Goal: Task Accomplishment & Management: Manage account settings

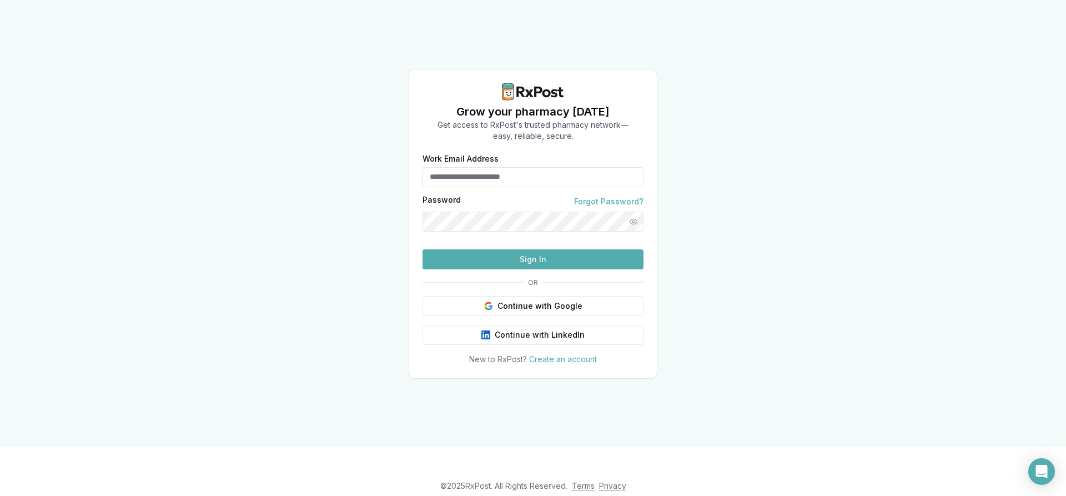
type input "**********"
click at [551, 269] on button "Sign In" at bounding box center [532, 259] width 221 height 20
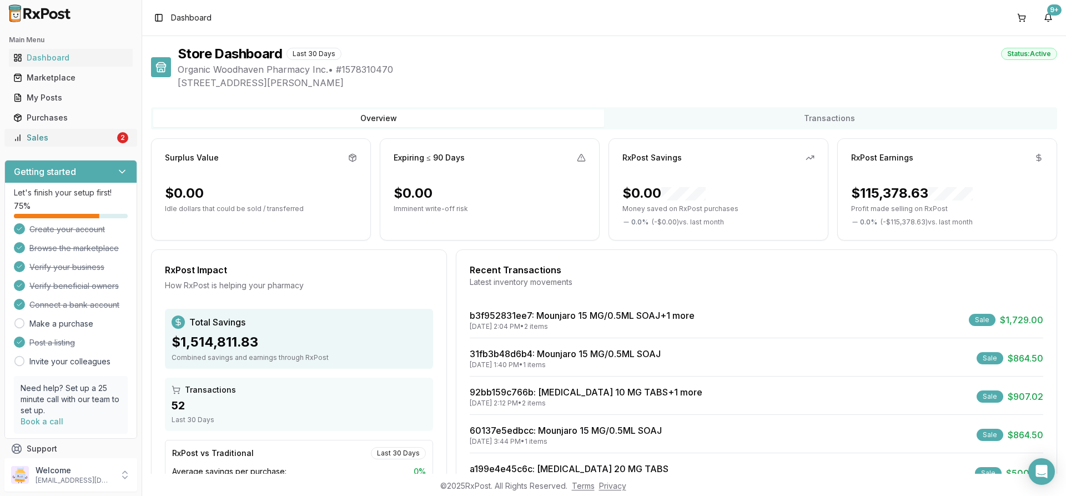
click at [90, 134] on div "Sales" at bounding box center [64, 137] width 102 height 11
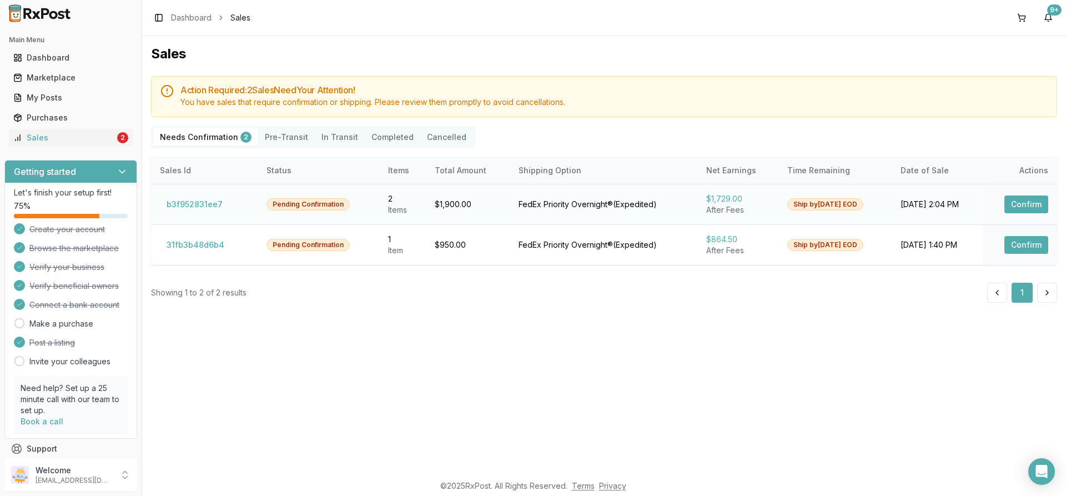
click at [1003, 207] on td "Confirm" at bounding box center [1020, 204] width 74 height 41
click at [1020, 207] on button "Confirm" at bounding box center [1026, 204] width 44 height 18
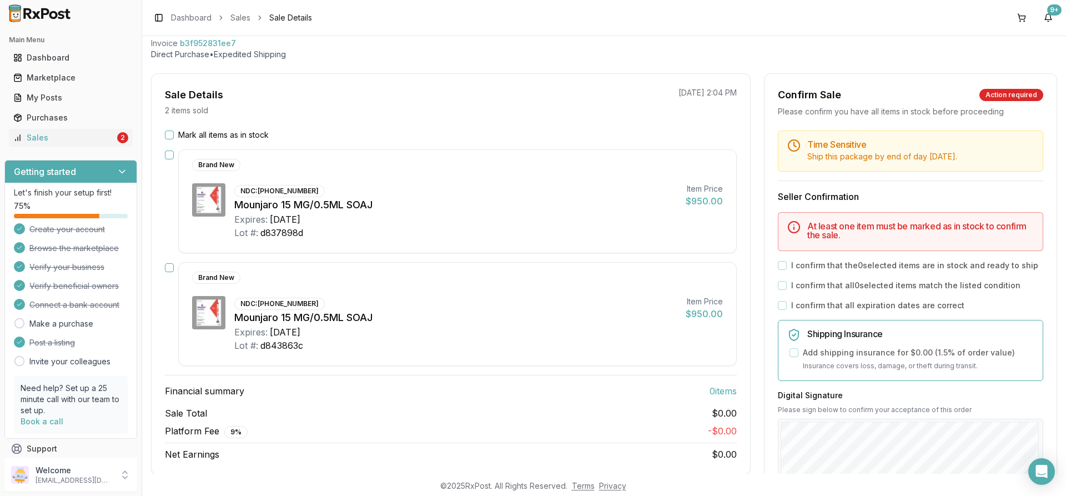
scroll to position [56, 0]
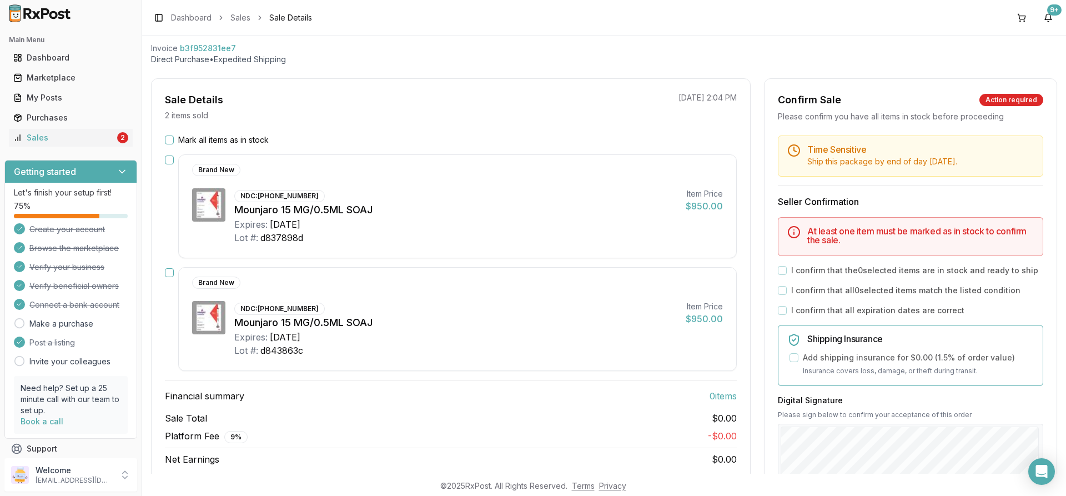
click at [782, 265] on div "Time Sensitive Ship this package by end of day Tuesday, September 30th . Seller…" at bounding box center [910, 393] width 292 height 517
click at [172, 134] on div "Mark all items as in stock" at bounding box center [451, 139] width 572 height 11
click at [173, 138] on button "Mark all items as in stock" at bounding box center [169, 139] width 9 height 9
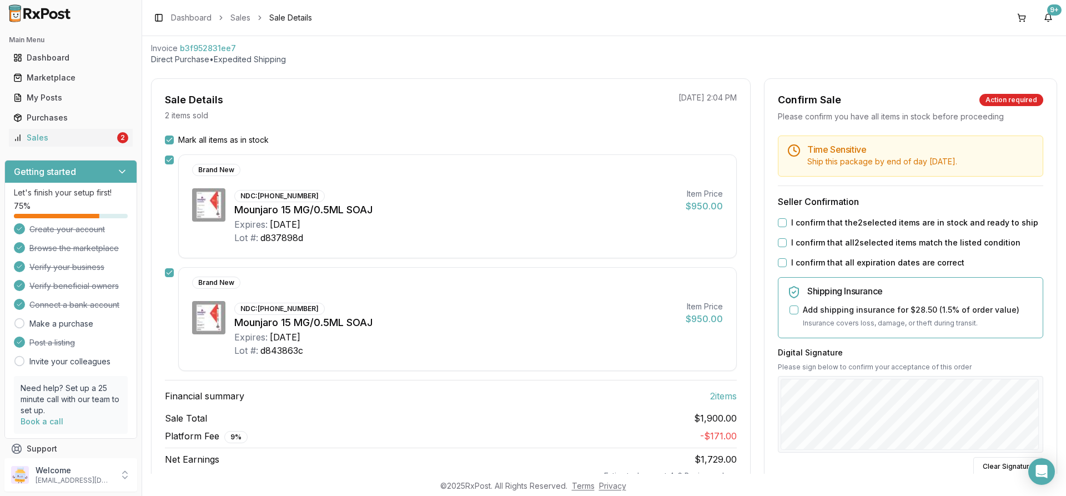
click at [778, 223] on button "I confirm that the 2 selected items are in stock and ready to ship" at bounding box center [782, 222] width 9 height 9
click at [777, 236] on div "Time Sensitive Ship this package by end of day Tuesday, September 30th . Seller…" at bounding box center [910, 369] width 292 height 469
drag, startPoint x: 776, startPoint y: 241, endPoint x: 779, endPoint y: 247, distance: 6.5
click at [778, 241] on button "I confirm that all 2 selected items match the listed condition" at bounding box center [782, 242] width 9 height 9
click at [780, 256] on div "Time Sensitive Ship this package by end of day Tuesday, September 30th . Seller…" at bounding box center [910, 369] width 292 height 469
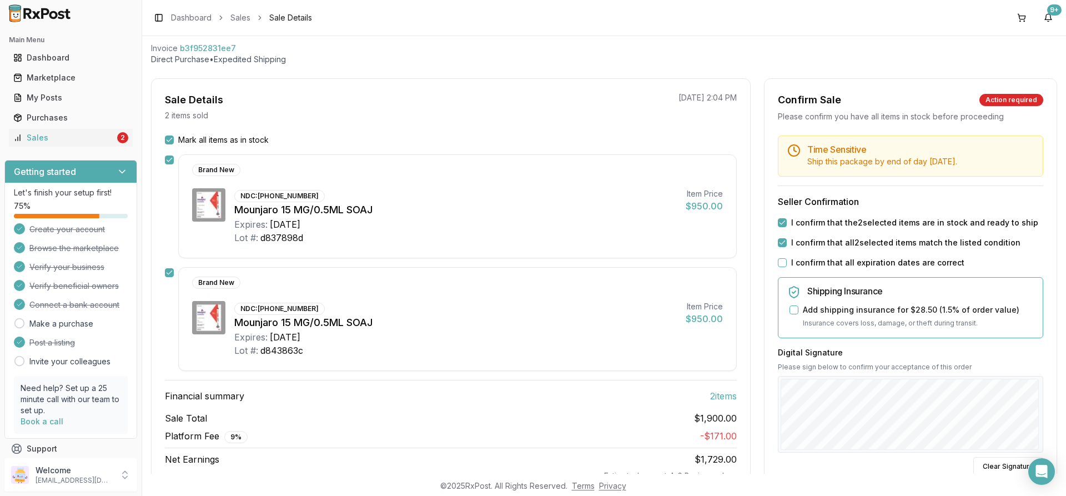
click at [779, 258] on div "I confirm that all expiration dates are correct" at bounding box center [910, 262] width 265 height 11
click at [778, 262] on button "I confirm that all expiration dates are correct" at bounding box center [782, 262] width 9 height 9
click at [754, 396] on div "Sale Details 2 items sold 09/29/2025 2:04 PM Mark all items as in stock Brand N…" at bounding box center [604, 348] width 906 height 540
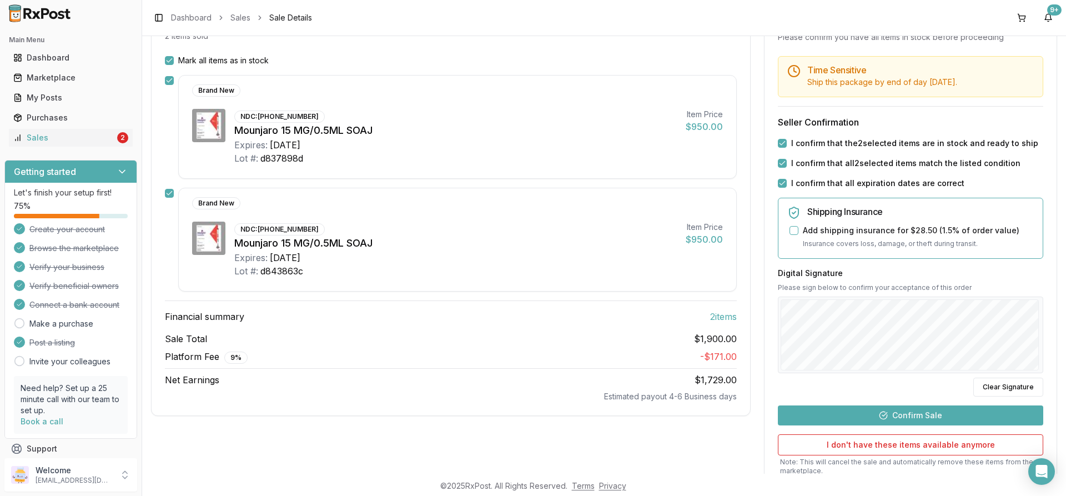
scroll to position [218, 0]
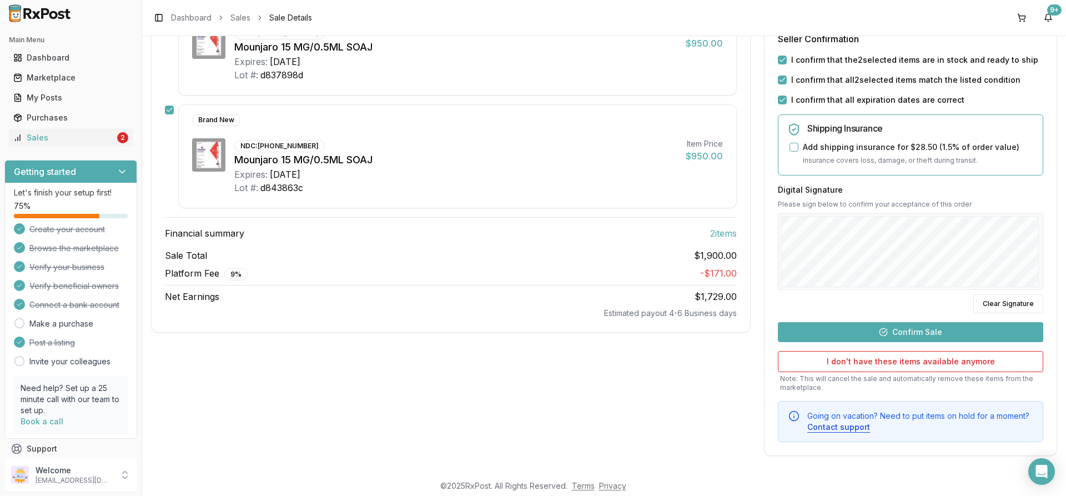
click at [846, 333] on button "Confirm Sale" at bounding box center [910, 332] width 265 height 20
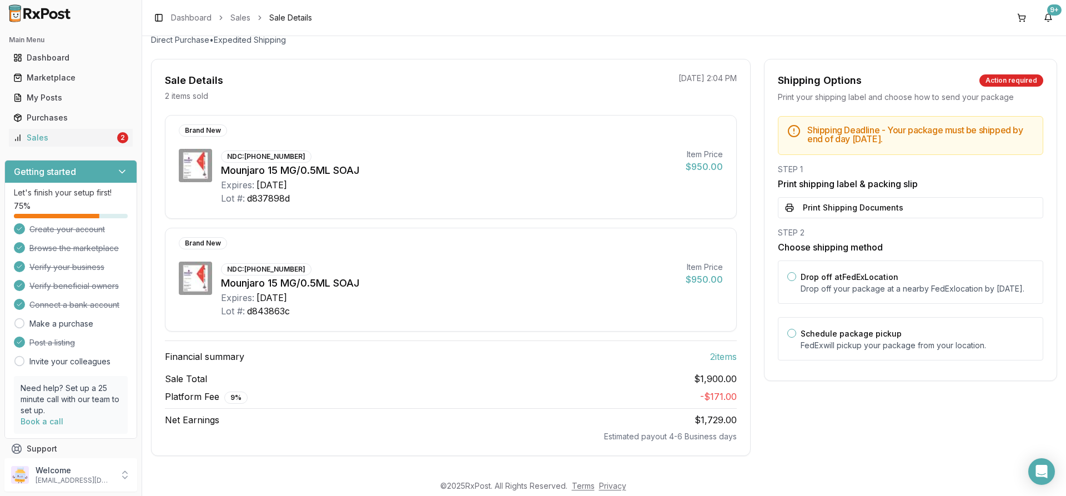
scroll to position [75, 0]
click at [806, 270] on div "Drop off at FedEx Location Drop off your package at a nearby FedEx location by …" at bounding box center [917, 282] width 233 height 24
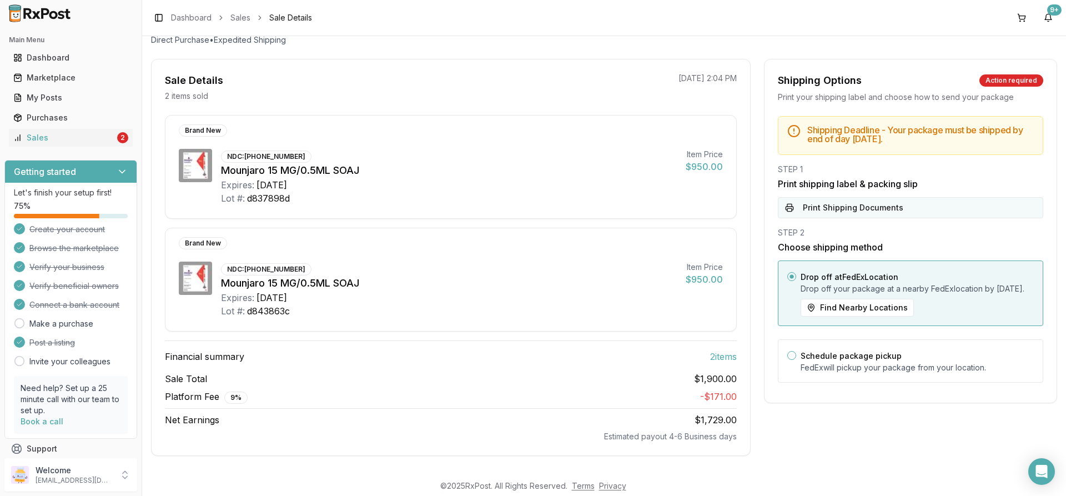
click at [832, 207] on button "Print Shipping Documents" at bounding box center [910, 207] width 265 height 21
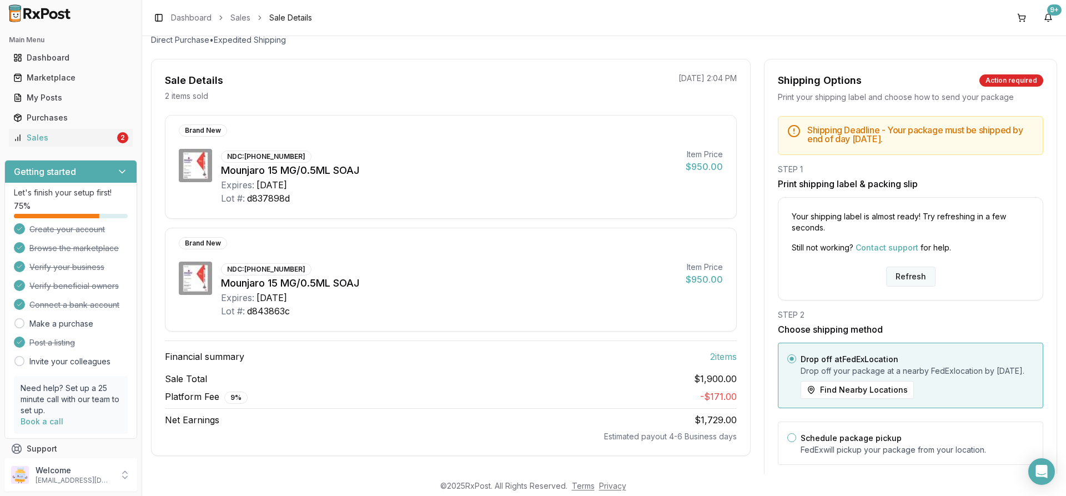
click at [898, 272] on button "Refresh" at bounding box center [910, 276] width 49 height 20
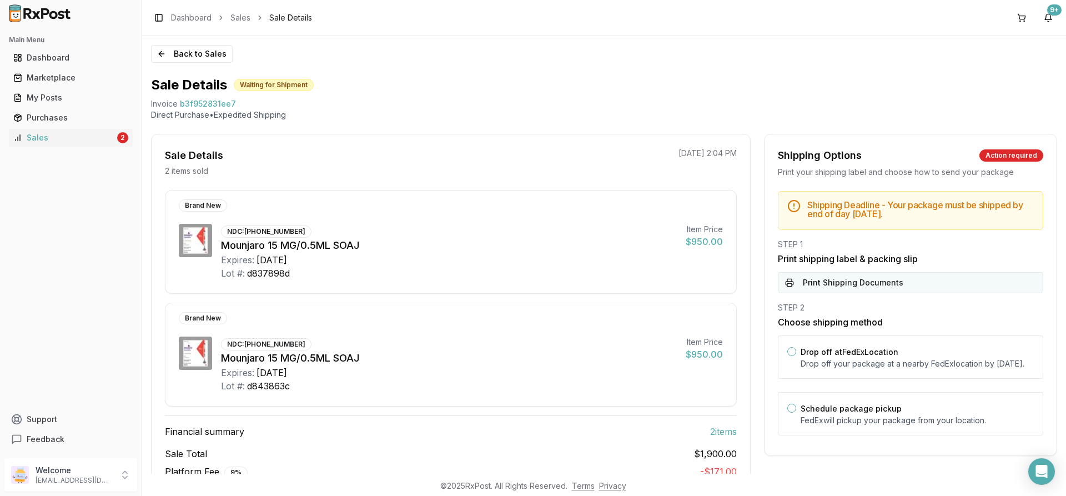
click at [853, 281] on button "Print Shipping Documents" at bounding box center [910, 282] width 265 height 21
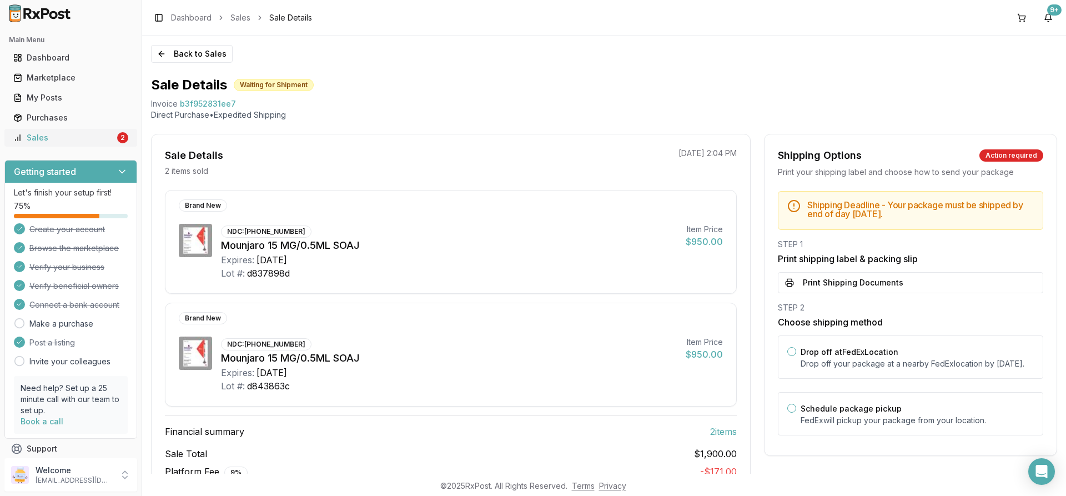
click at [105, 141] on div "Sales" at bounding box center [64, 137] width 102 height 11
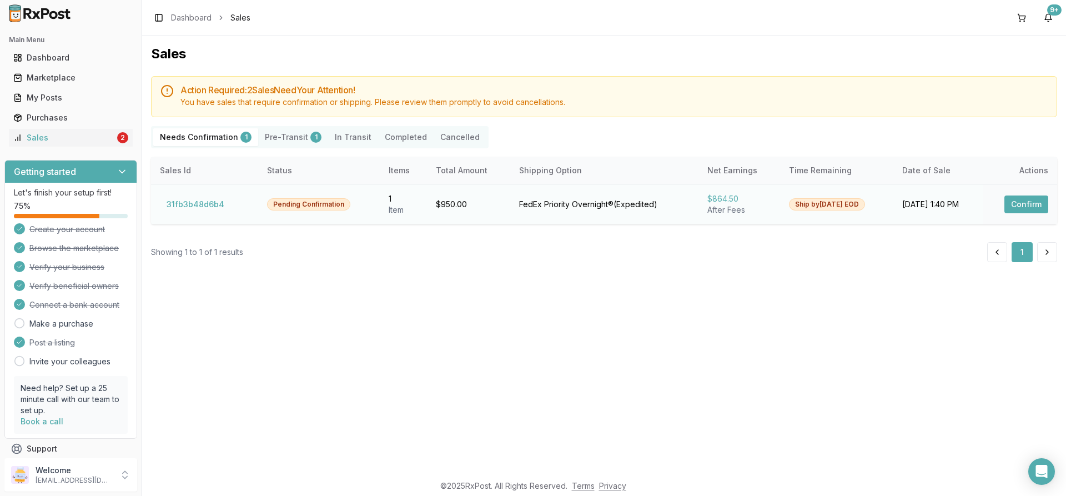
click at [1032, 208] on button "Confirm" at bounding box center [1026, 204] width 44 height 18
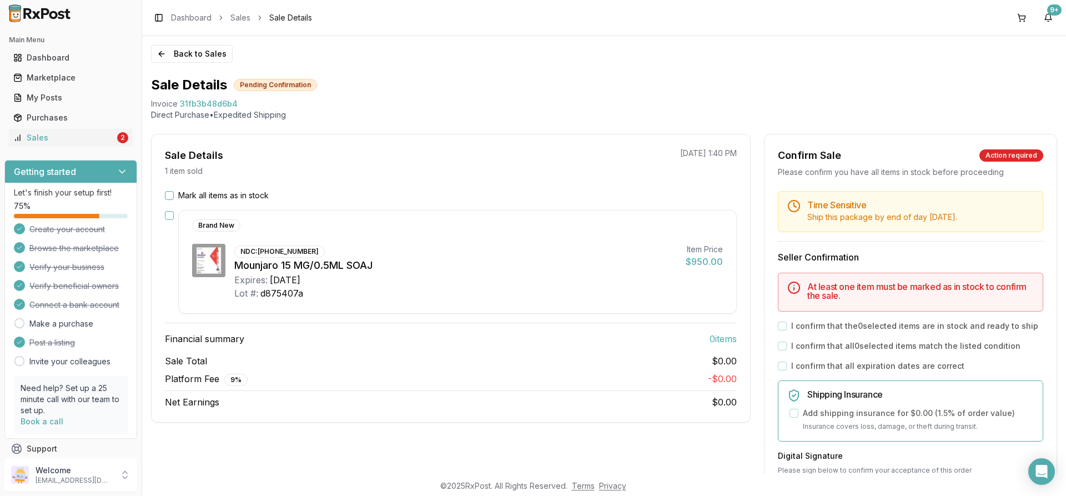
click at [172, 190] on div "Mark all items as in stock" at bounding box center [451, 195] width 572 height 11
click at [175, 197] on div "Mark all items as in stock" at bounding box center [451, 195] width 572 height 11
click at [168, 196] on button "Mark all items as in stock" at bounding box center [169, 195] width 9 height 9
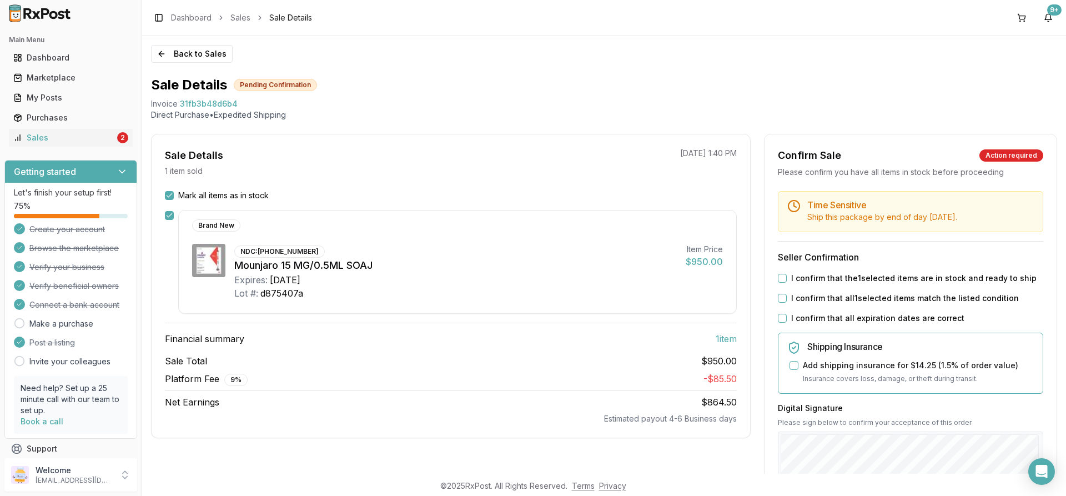
click at [783, 276] on button "I confirm that the 1 selected items are in stock and ready to ship" at bounding box center [782, 278] width 9 height 9
click at [780, 298] on button "I confirm that all 1 selected items match the listed condition" at bounding box center [782, 298] width 9 height 9
click at [779, 318] on button "I confirm that all expiration dates are correct" at bounding box center [782, 318] width 9 height 9
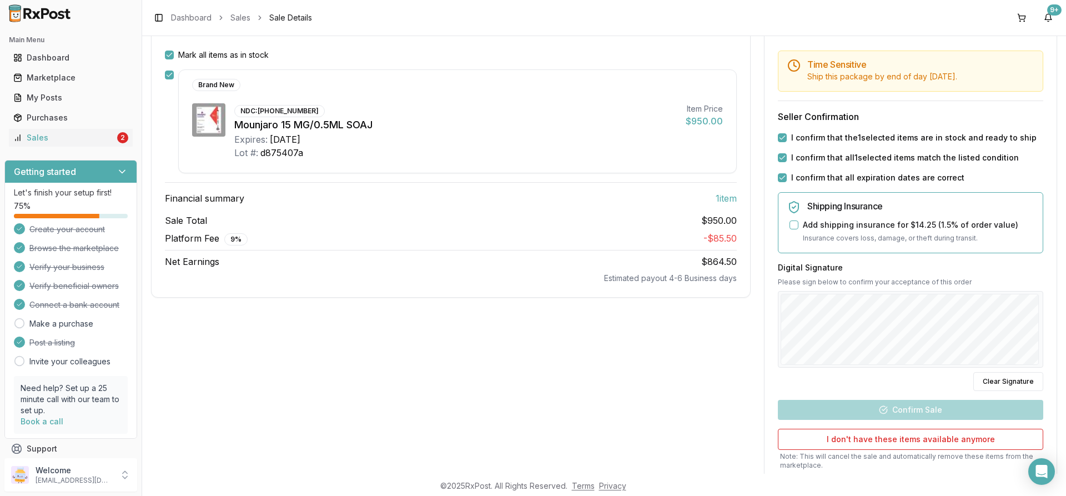
scroll to position [167, 0]
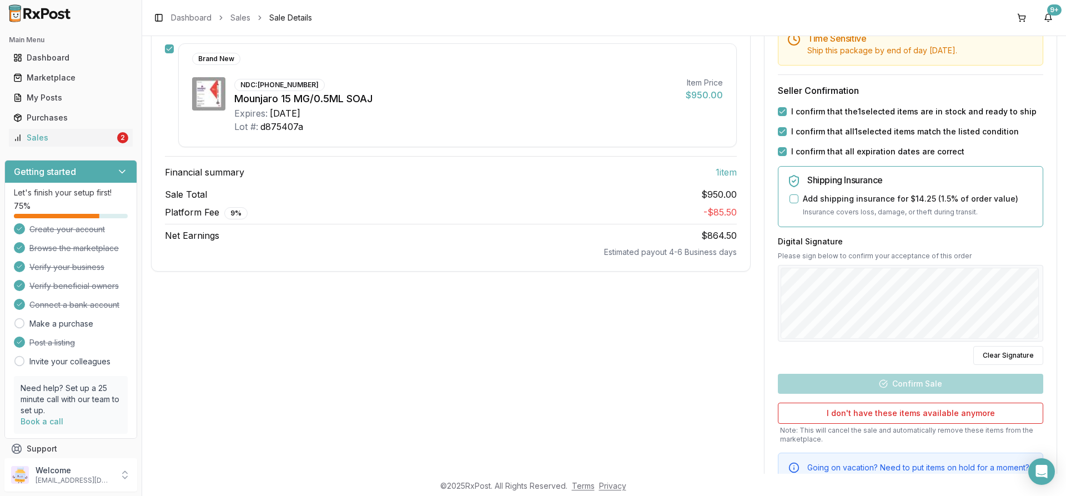
click at [686, 307] on div "Sale Details 1 item sold 09/29/2025 1:40 PM Mark all items as in stock Brand Ne…" at bounding box center [604, 237] width 906 height 540
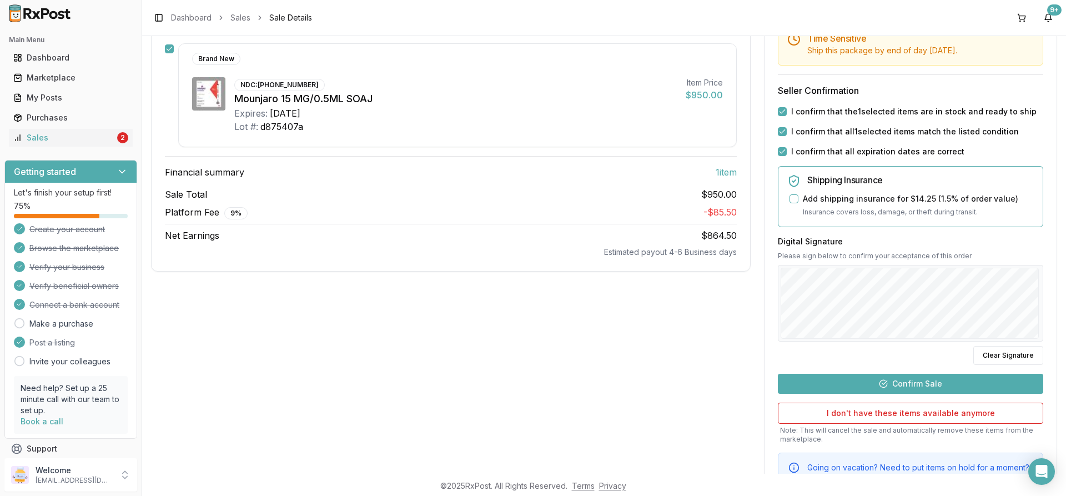
click at [840, 390] on button "Confirm Sale" at bounding box center [910, 384] width 265 height 20
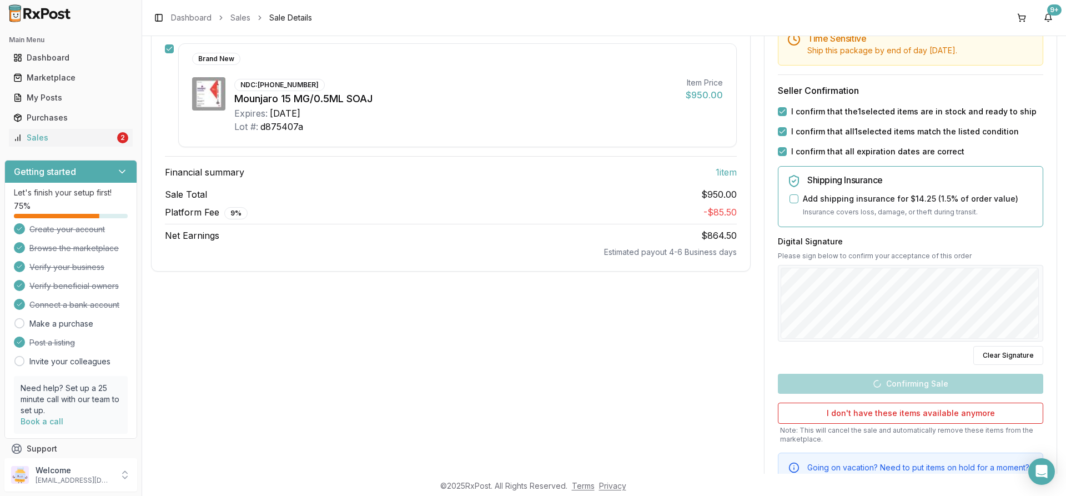
scroll to position [11, 0]
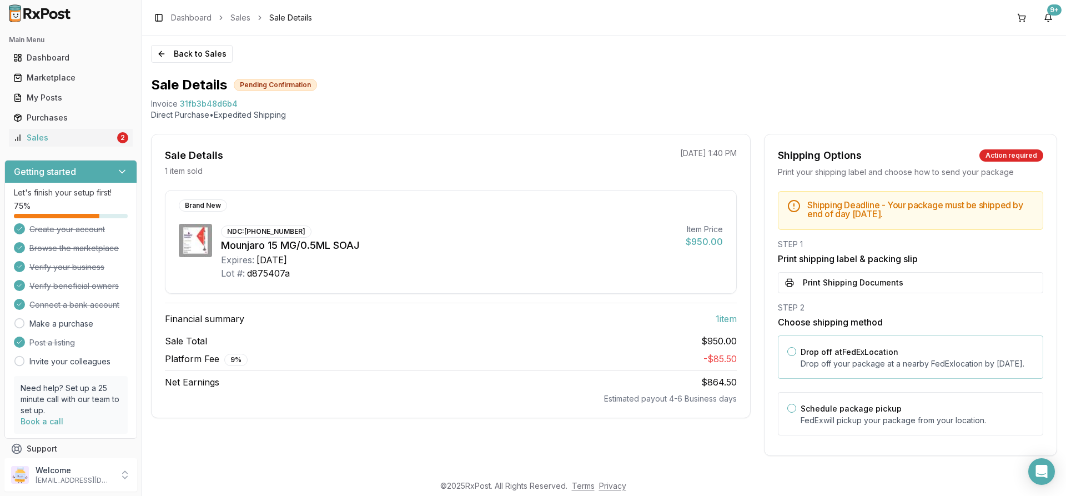
click at [819, 347] on label "Drop off at FedEx Location" at bounding box center [850, 351] width 98 height 9
click at [796, 347] on button "Drop off at FedEx Location" at bounding box center [791, 351] width 9 height 9
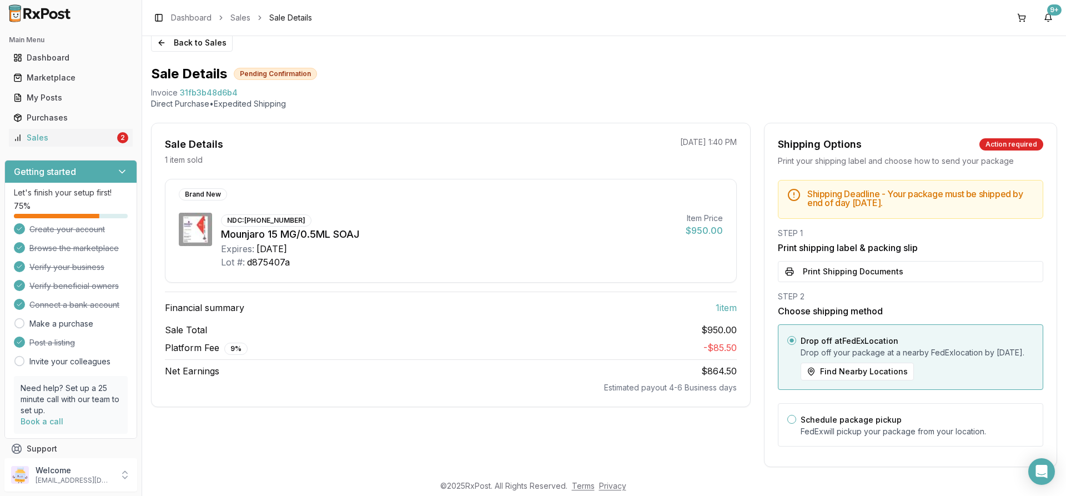
click at [808, 283] on div "Shipping Deadline - Your package must be shipped by end of day Tuesday, Septemb…" at bounding box center [910, 316] width 292 height 273
click at [804, 274] on button "Print Shipping Documents" at bounding box center [910, 271] width 265 height 21
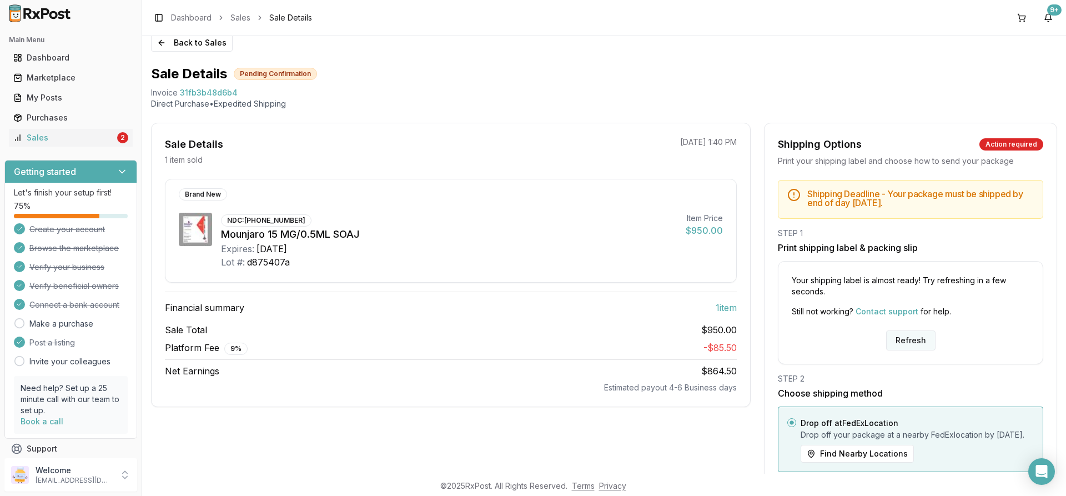
click at [917, 343] on button "Refresh" at bounding box center [910, 340] width 49 height 20
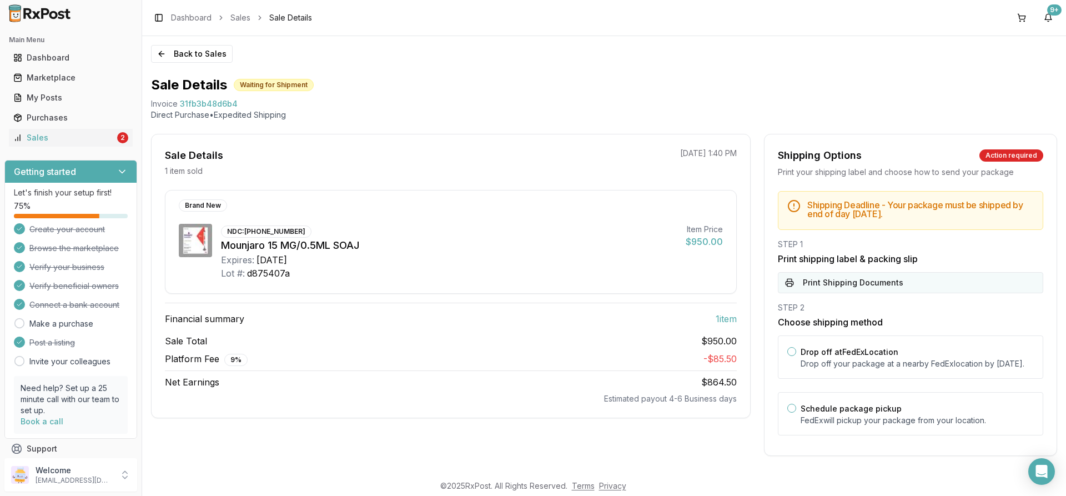
click at [840, 286] on button "Print Shipping Documents" at bounding box center [910, 282] width 265 height 21
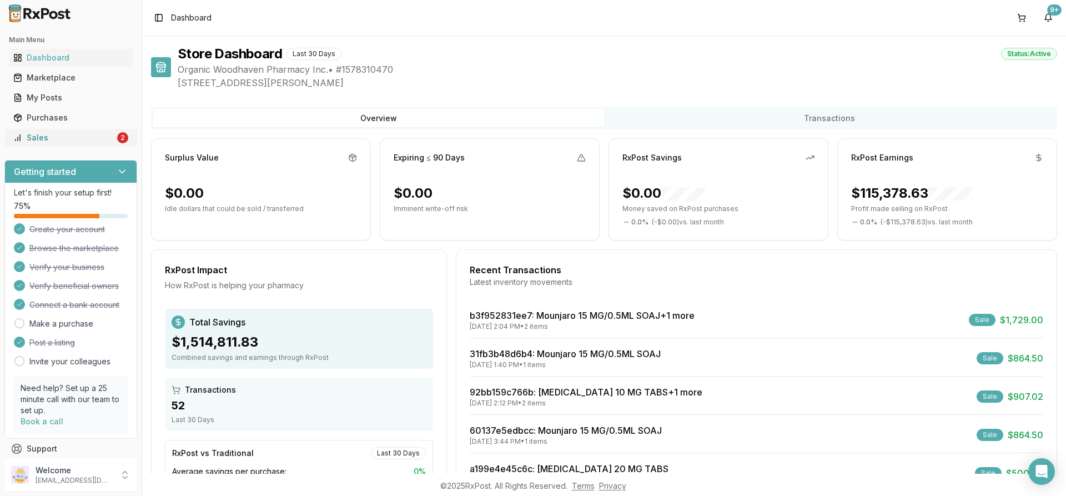
click at [117, 143] on div "2" at bounding box center [122, 137] width 11 height 11
